Goal: Task Accomplishment & Management: Use online tool/utility

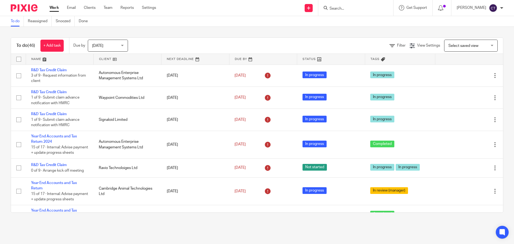
click at [336, 8] on input "Search" at bounding box center [353, 8] width 48 height 5
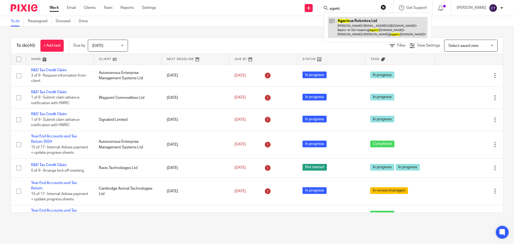
type input "agaric"
click at [342, 30] on link at bounding box center [378, 27] width 100 height 21
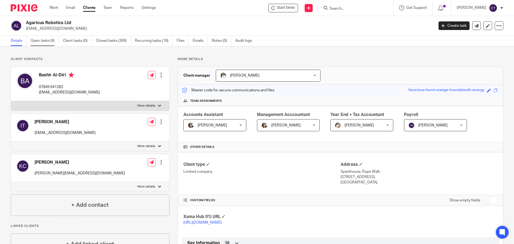
click at [35, 40] on link "Open tasks (9)" at bounding box center [45, 41] width 28 height 10
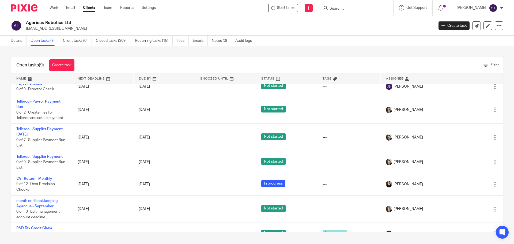
scroll to position [75, 0]
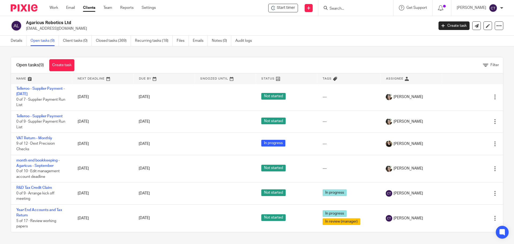
click at [341, 9] on input "Search" at bounding box center [353, 8] width 48 height 5
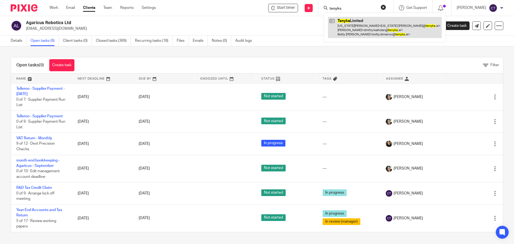
type input "tenyks"
click at [345, 25] on link at bounding box center [385, 27] width 114 height 21
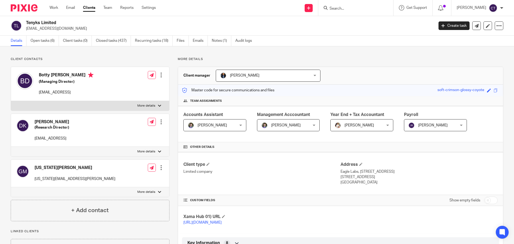
click at [34, 44] on link "Open tasks (6)" at bounding box center [45, 41] width 28 height 10
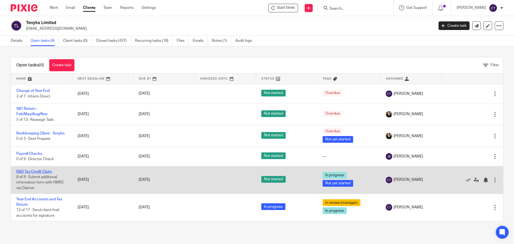
click at [30, 171] on link "R&D Tax Credit Claim" at bounding box center [34, 172] width 36 height 4
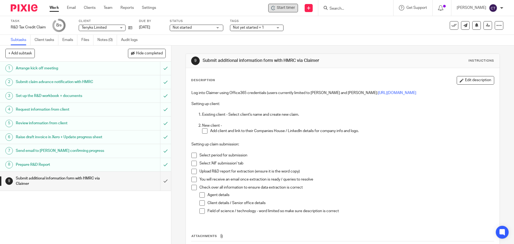
click at [284, 6] on span "Start timer" at bounding box center [286, 8] width 18 height 6
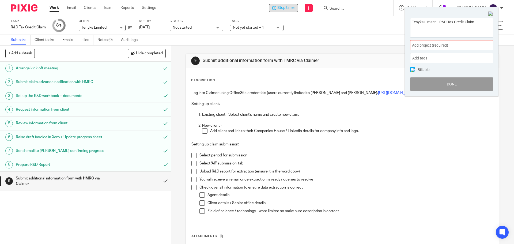
click at [424, 44] on span "Add project (required) :" at bounding box center [445, 46] width 67 height 6
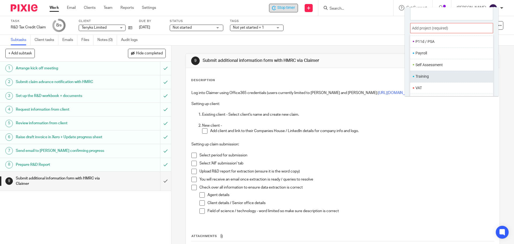
scroll to position [27, 0]
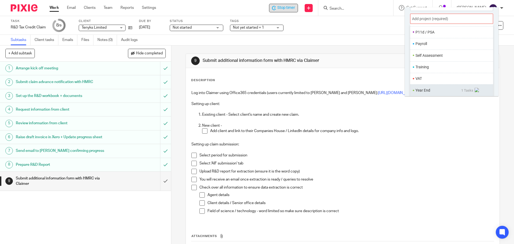
click at [419, 86] on ul "Year End 1 Tasks" at bounding box center [451, 90] width 83 height 12
click at [418, 90] on li "Year End" at bounding box center [439, 91] width 46 height 6
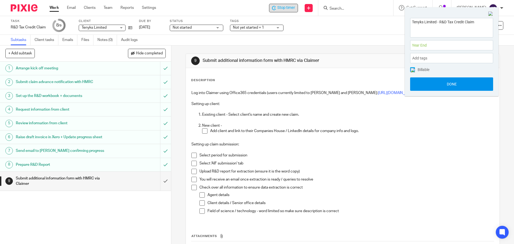
click at [421, 83] on button "Done" at bounding box center [451, 83] width 83 height 13
